Goal: Register for event/course

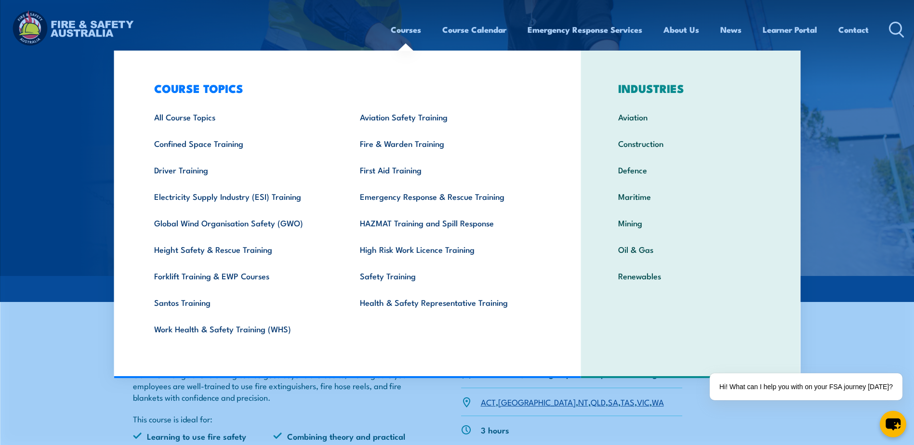
click at [407, 27] on link "Courses" at bounding box center [406, 30] width 30 height 26
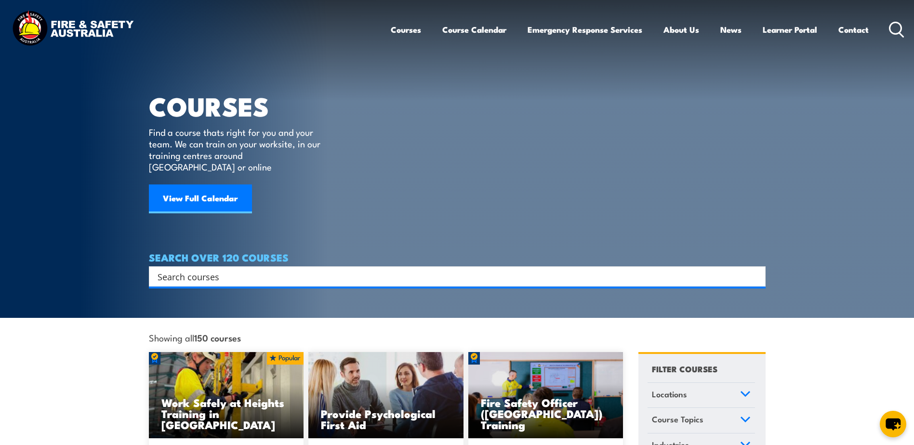
click at [337, 269] on input "Search input" at bounding box center [451, 276] width 587 height 14
paste input "ROUTINE FIRE EXTINGUISHER TESTING and inspection"
type input "ROUTINE FIRE EXTINGUISHER TESTING and inspection"
click at [256, 269] on input "Search input" at bounding box center [451, 276] width 587 height 14
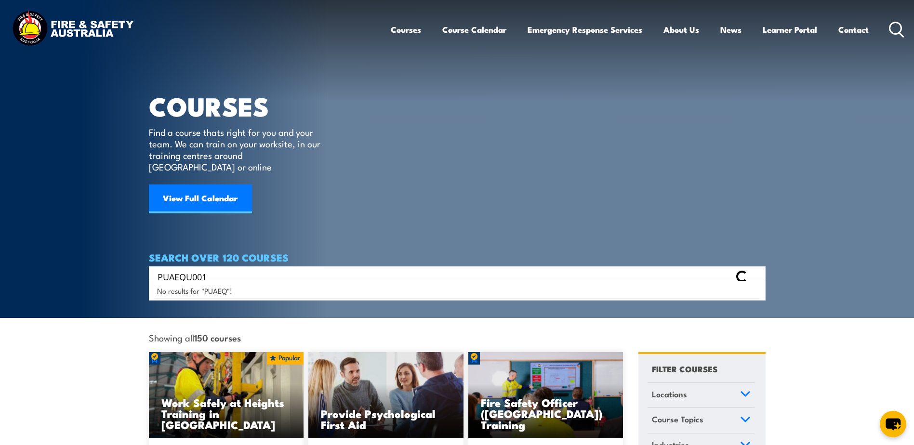
type input "PUAEQU001"
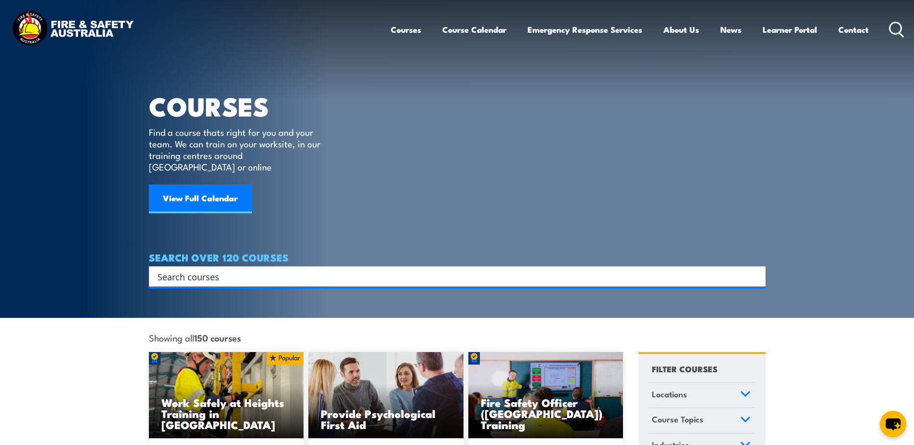
click at [308, 269] on input "Search input" at bounding box center [451, 276] width 587 height 14
type input "TEST AND TAG"
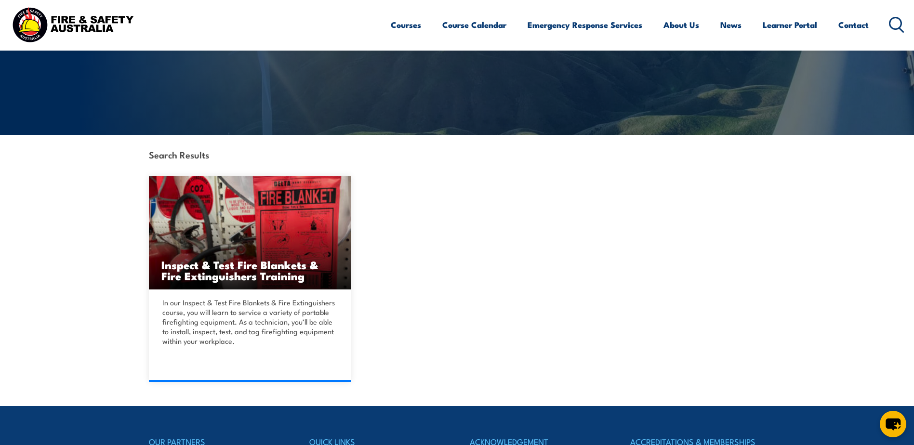
scroll to position [145, 0]
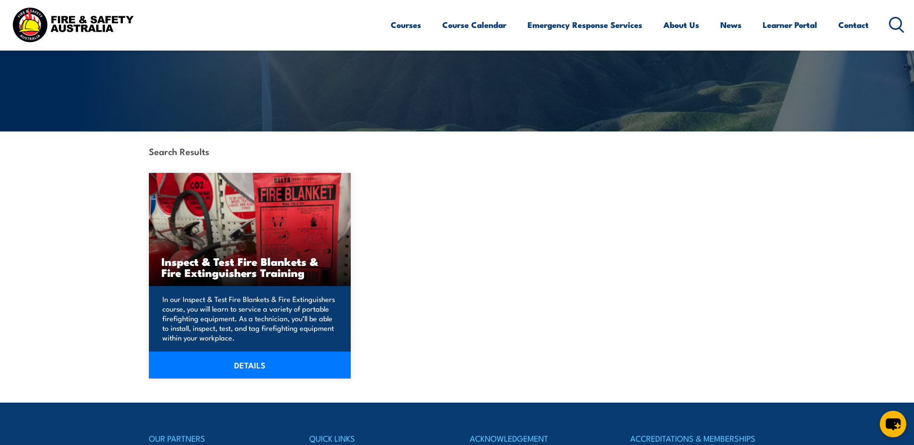
click at [262, 371] on link "DETAILS" at bounding box center [250, 365] width 202 height 27
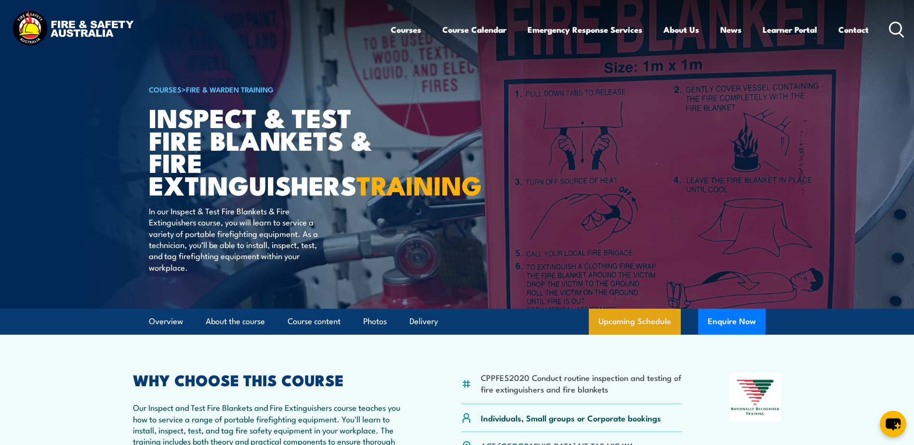
click at [653, 335] on link "Upcoming Schedule" at bounding box center [635, 322] width 92 height 26
